Goal: Check status: Check status

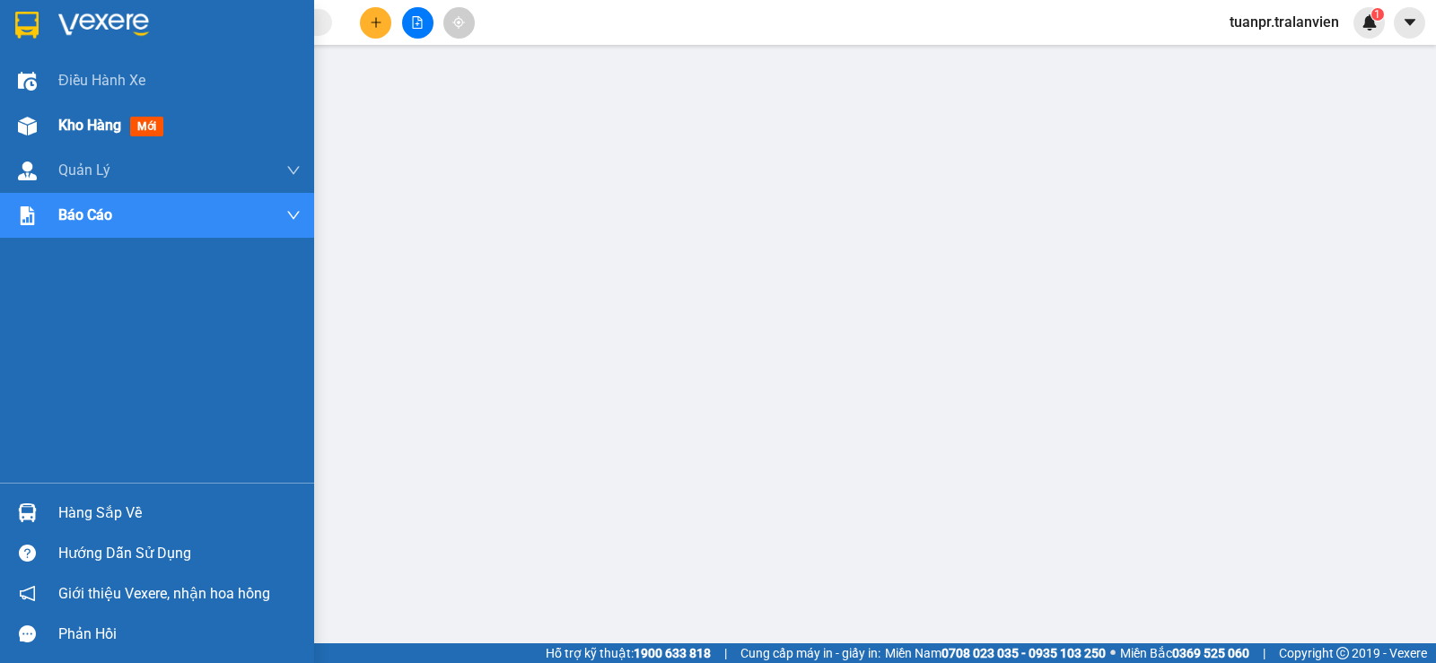
click at [89, 121] on span "Kho hàng" at bounding box center [89, 125] width 63 height 17
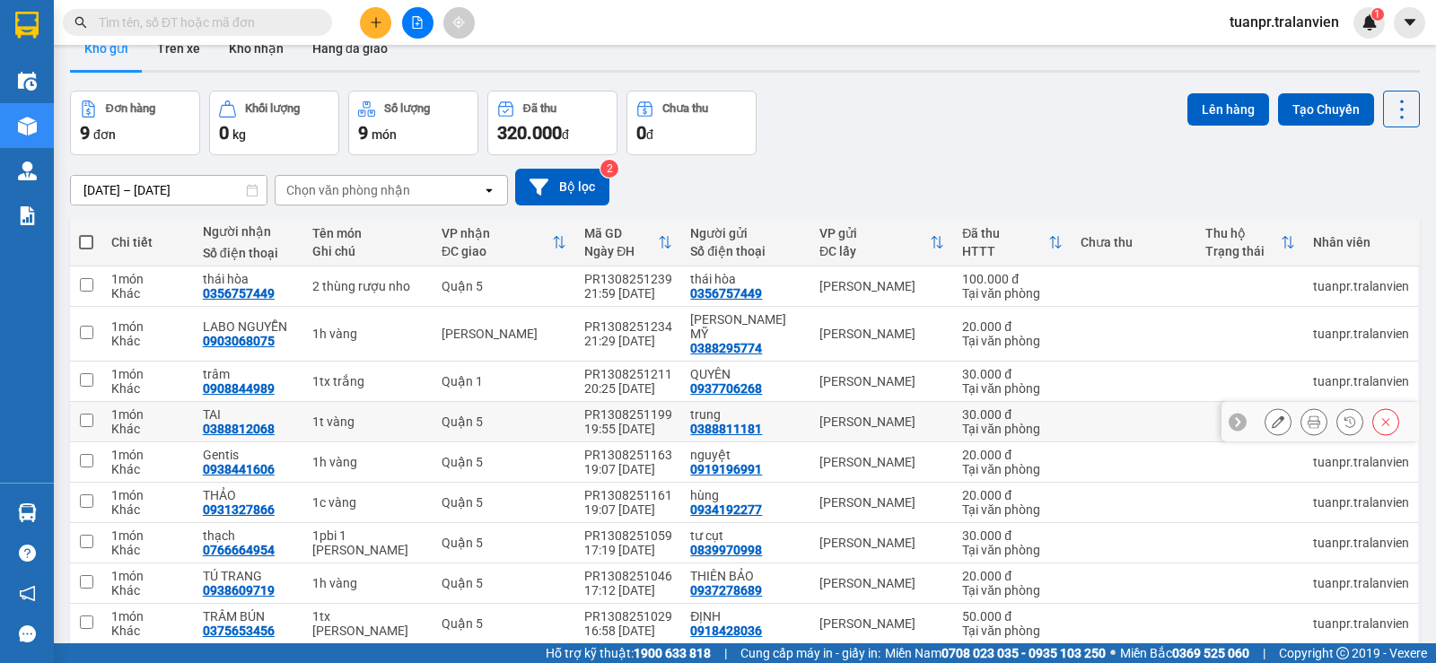
scroll to position [94, 0]
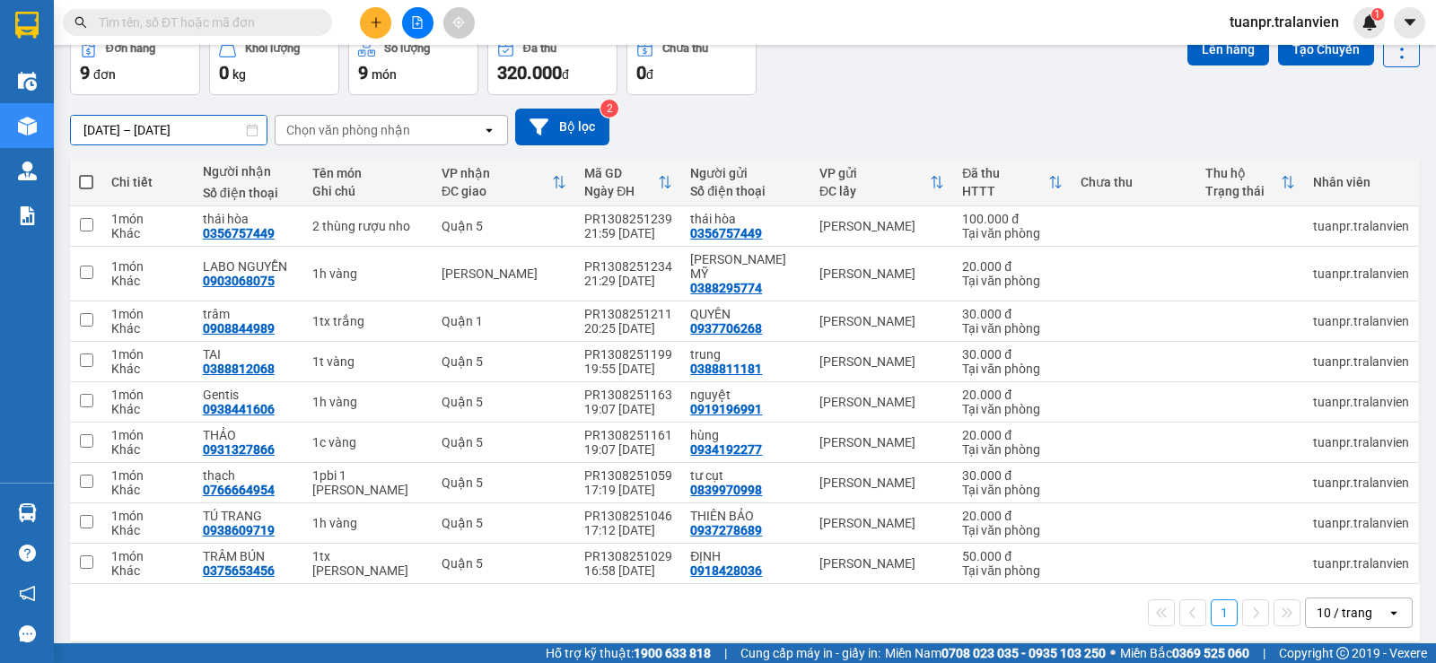
click at [123, 132] on input "[DATE] – [DATE]" at bounding box center [169, 130] width 196 height 29
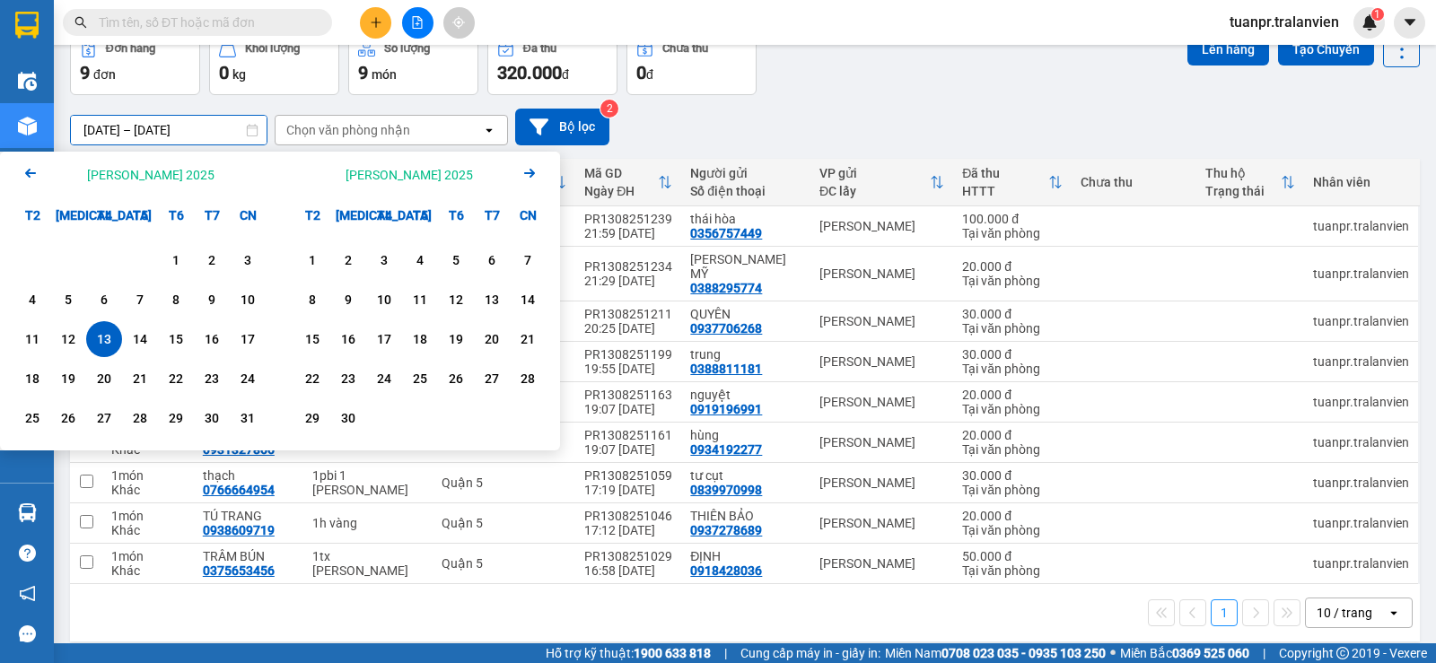
click at [961, 114] on div "[DATE] – [DATE] Press the down arrow key to interact with the calendar and sele…" at bounding box center [745, 127] width 1350 height 37
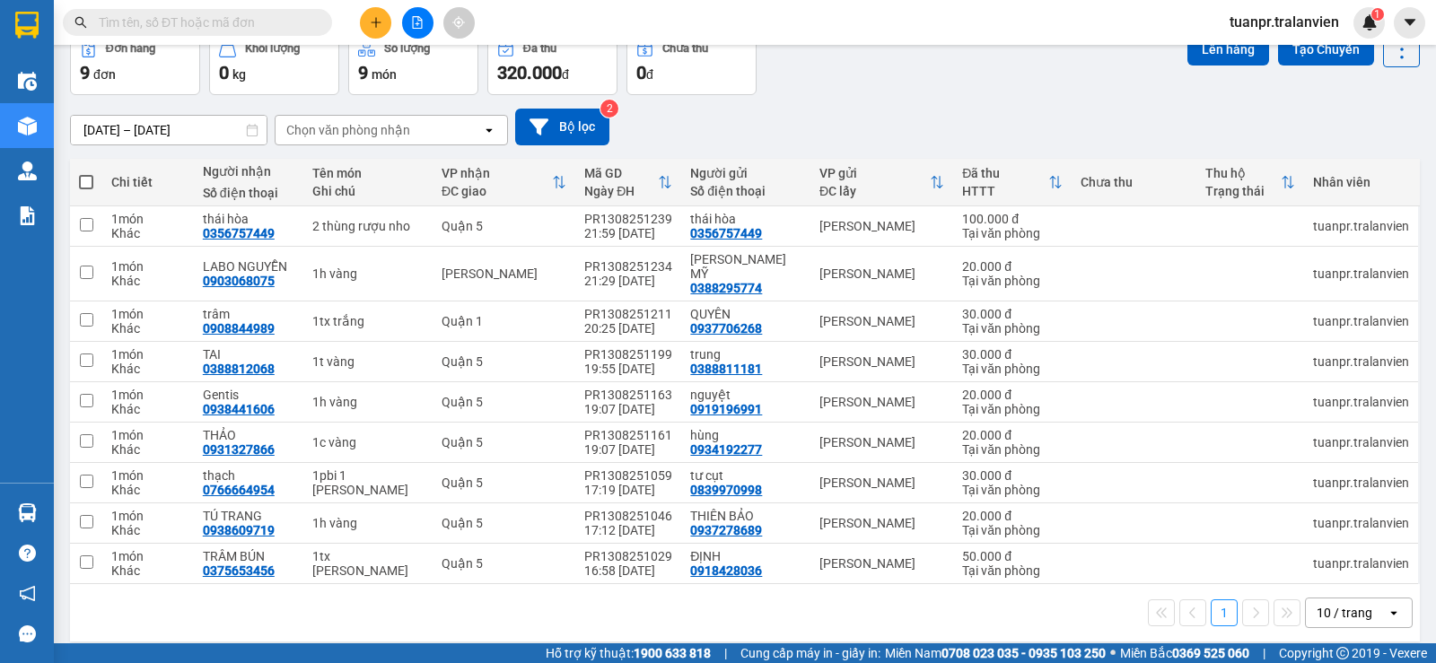
click at [117, 129] on input "[DATE] – [DATE]" at bounding box center [169, 130] width 196 height 29
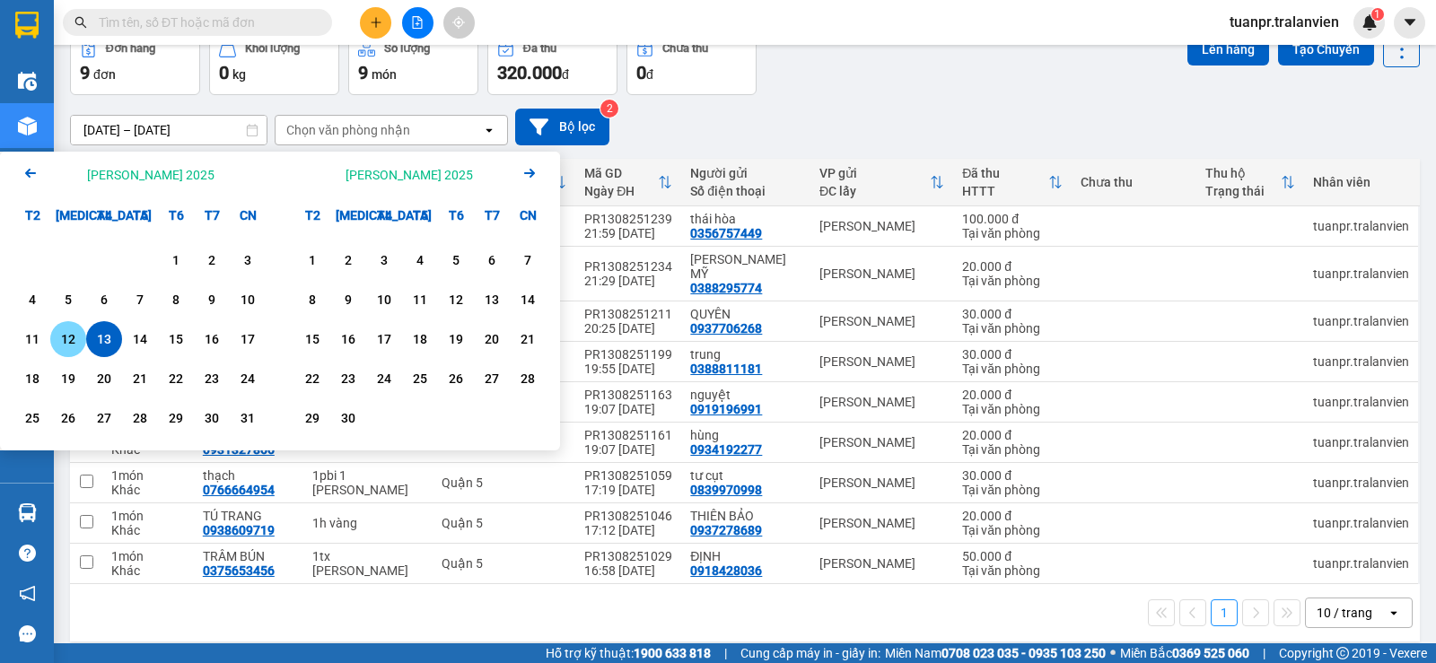
click at [68, 338] on div "12" at bounding box center [68, 340] width 25 height 22
click at [184, 128] on input "[DATE] – / /" at bounding box center [169, 130] width 196 height 29
click at [72, 342] on div "12" at bounding box center [68, 340] width 25 height 22
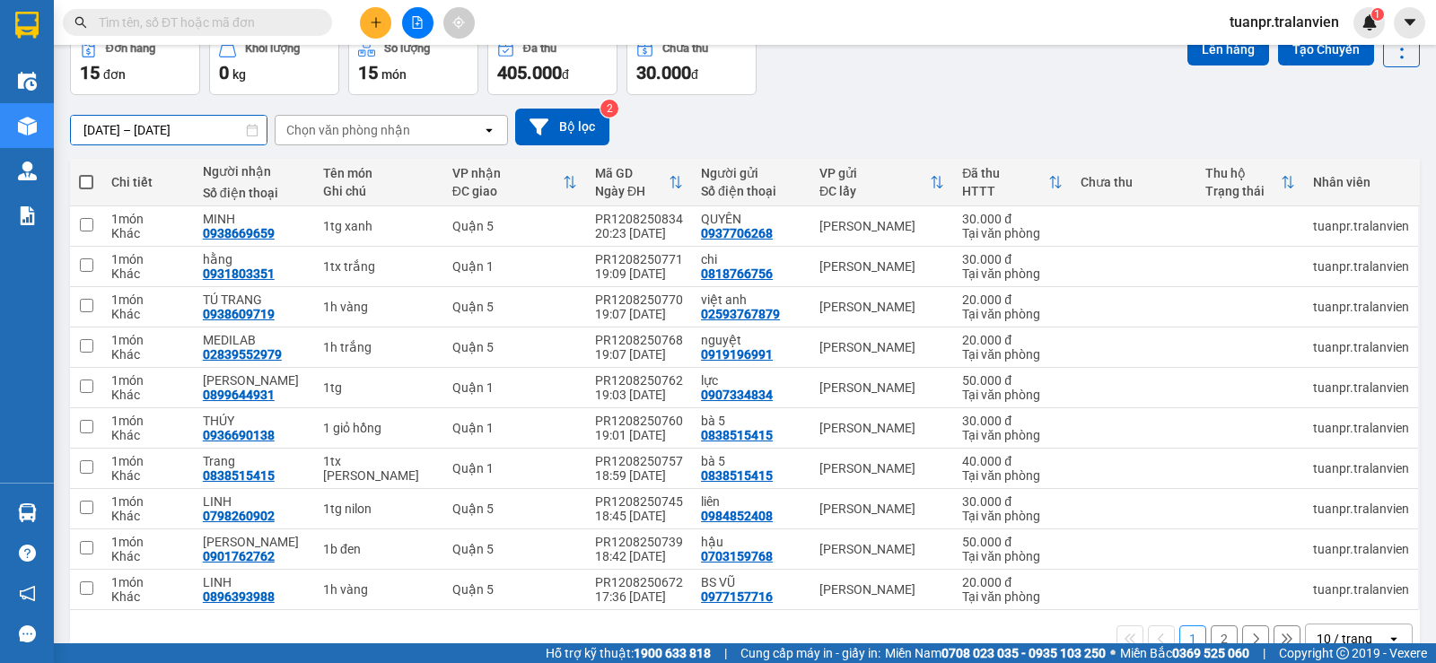
click at [117, 128] on input "[DATE] – [DATE]" at bounding box center [169, 130] width 196 height 29
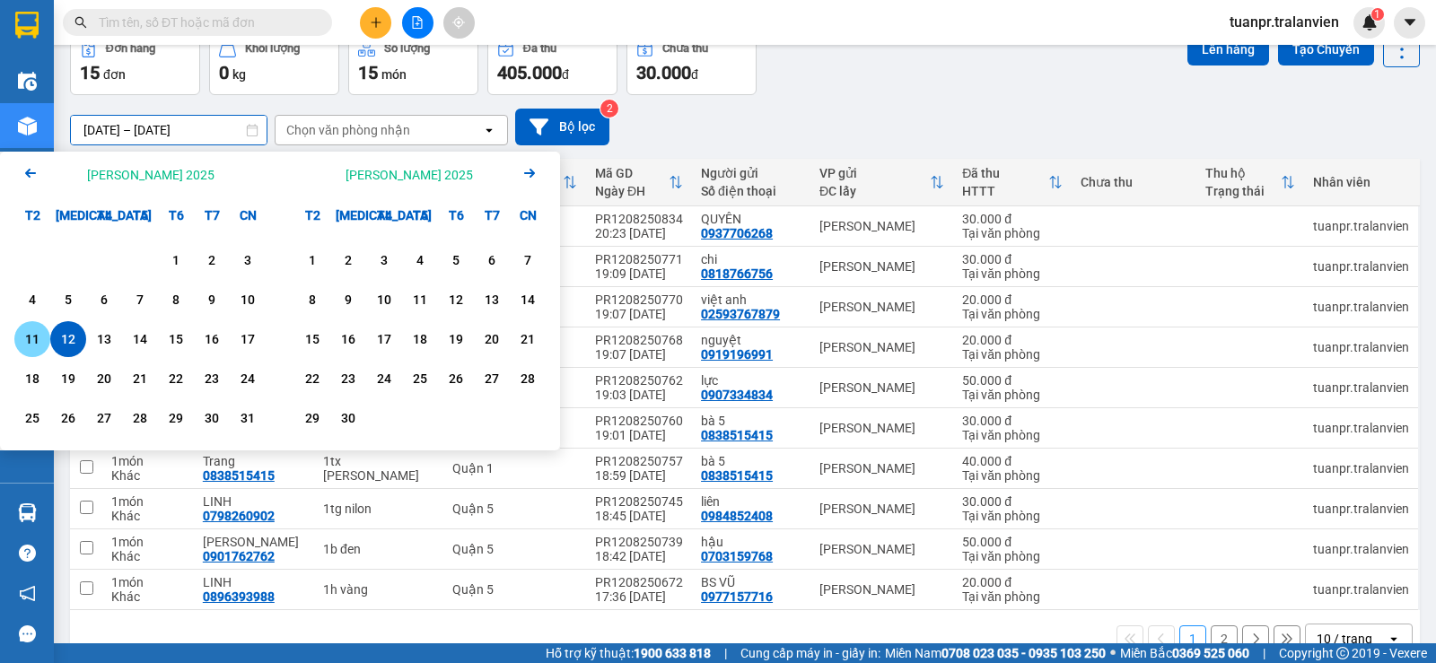
click at [30, 343] on div "11" at bounding box center [32, 340] width 25 height 22
click at [196, 127] on input "[DATE] – / /" at bounding box center [169, 130] width 196 height 29
click at [37, 346] on div "11" at bounding box center [32, 340] width 25 height 22
type input "[DATE] – [DATE]"
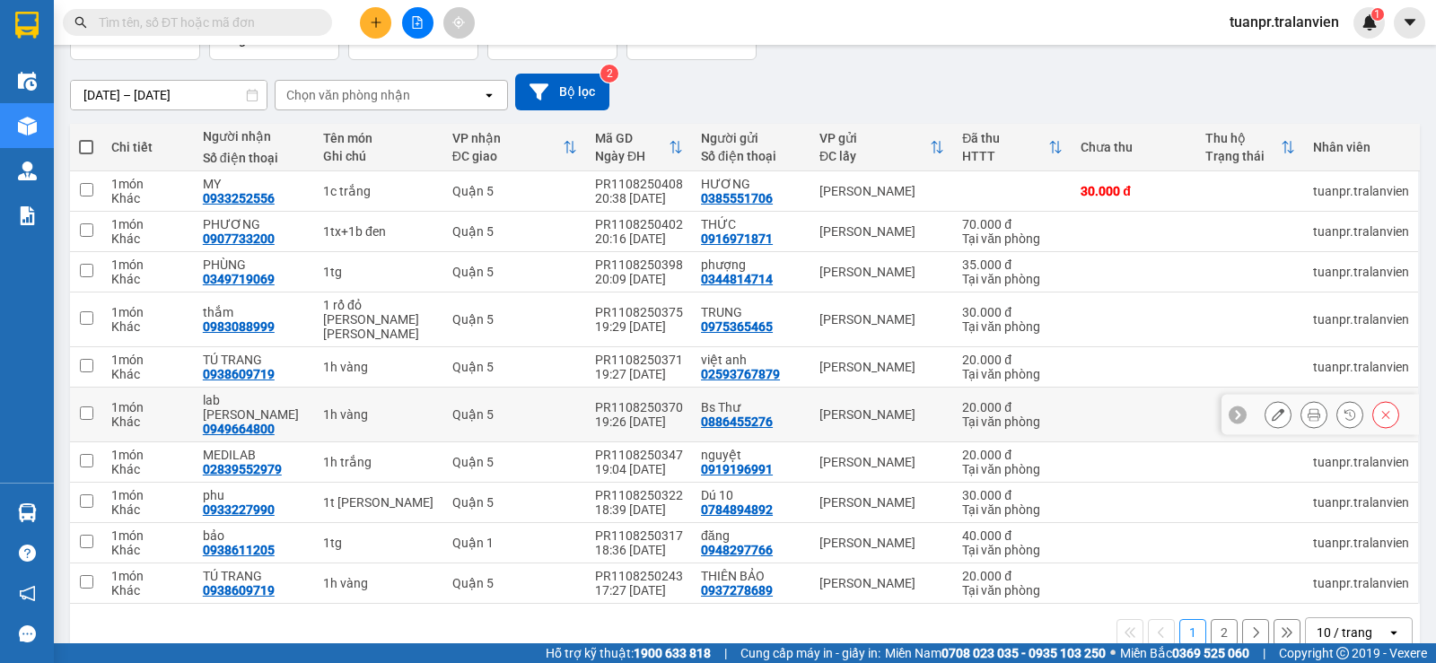
scroll to position [149, 0]
